Goal: Information Seeking & Learning: Learn about a topic

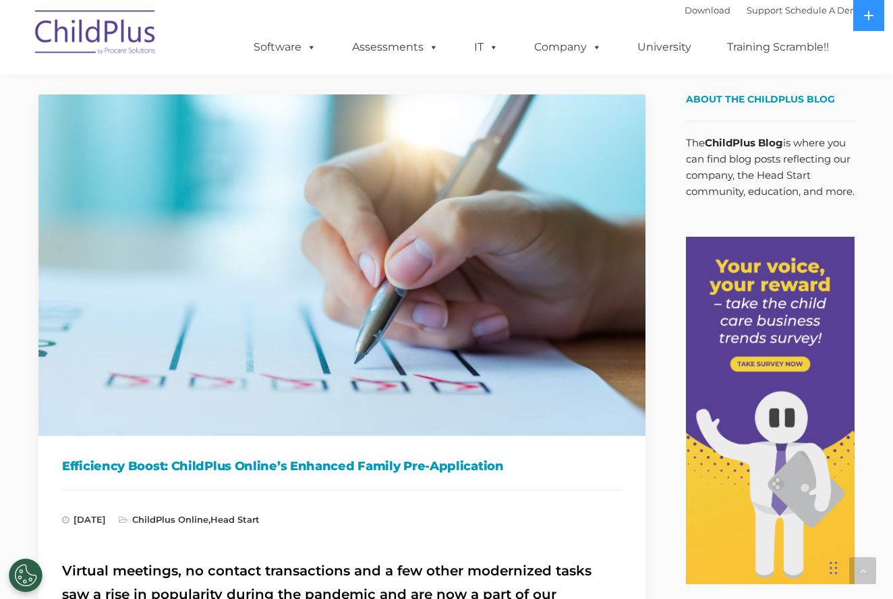
scroll to position [1907, 0]
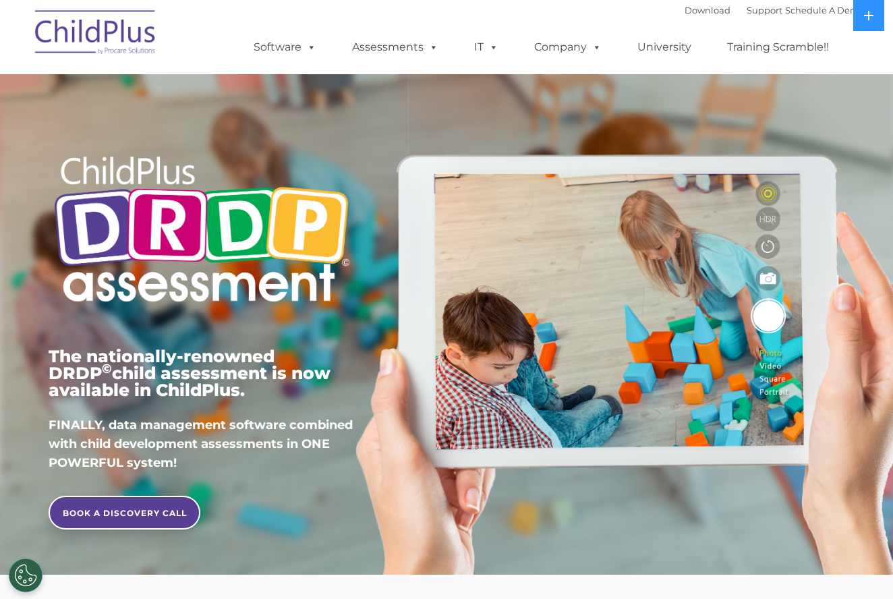
click at [188, 273] on img at bounding box center [202, 231] width 306 height 186
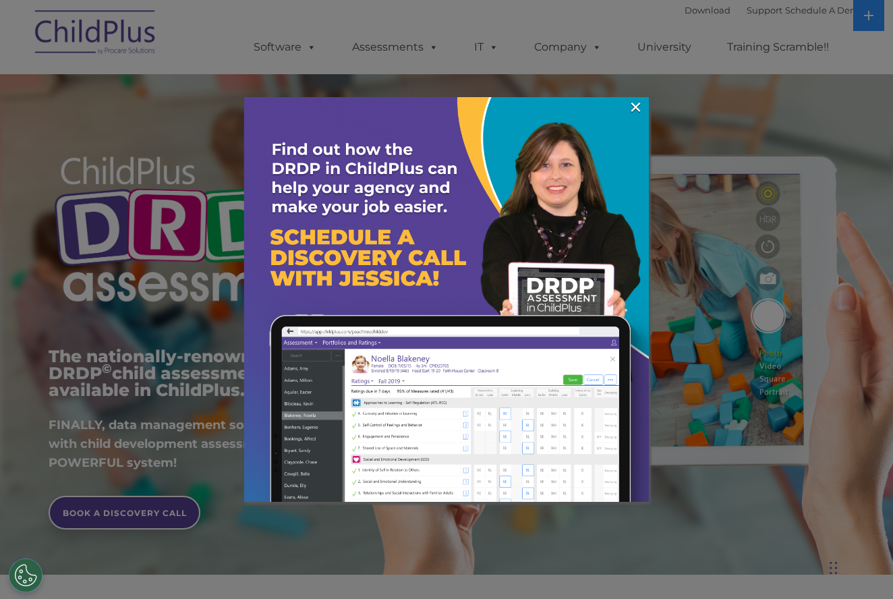
click at [651, 109] on div at bounding box center [446, 299] width 893 height 599
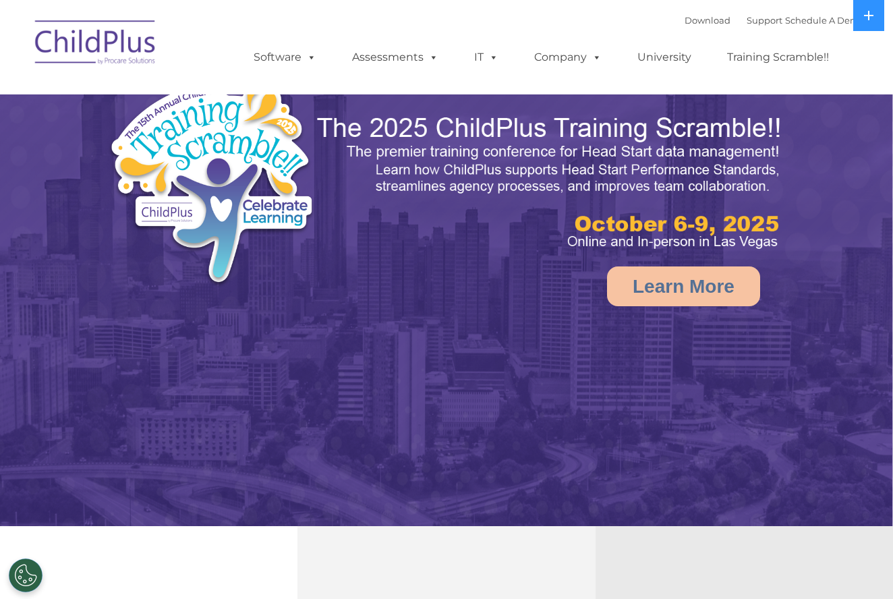
select select "MEDIUM"
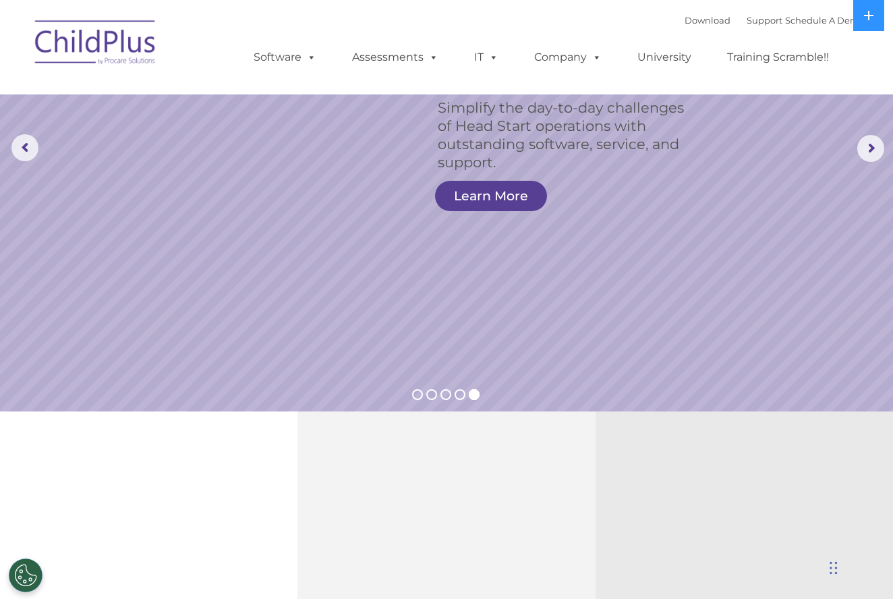
scroll to position [140, 0]
